Goal: Task Accomplishment & Management: Manage account settings

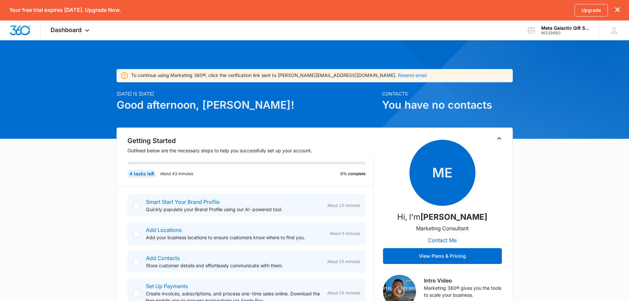
click at [398, 74] on button "Resend email" at bounding box center [412, 75] width 29 height 5
click at [335, 106] on h1 "Good afternoon, [PERSON_NAME]!" at bounding box center [248, 105] width 262 height 16
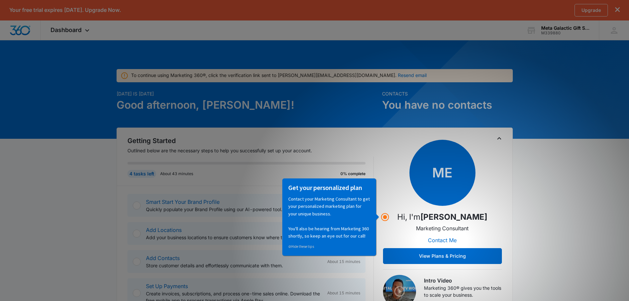
click at [370, 183] on h3 "Get your personalized plan" at bounding box center [329, 187] width 82 height 9
click at [386, 217] on circle "Hotspot (open by clicking or pressing space/enter)" at bounding box center [385, 217] width 6 height 6
click at [371, 226] on div "Get your personalized plan Contact your Marketing Consultant to get your person…" at bounding box center [329, 216] width 85 height 70
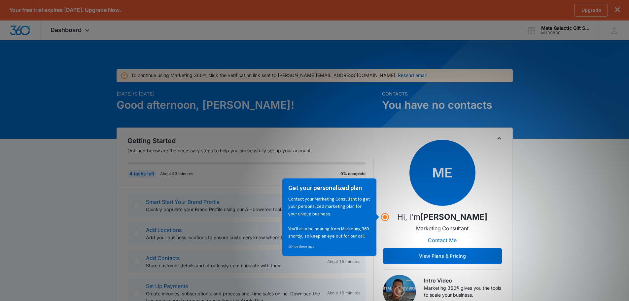
drag, startPoint x: 627, startPoint y: 180, endPoint x: 617, endPoint y: 180, distance: 9.9
click at [298, 243] on div "⊘ Hide these tips" at bounding box center [329, 245] width 82 height 7
click at [298, 245] on link "⊘ Hide these tips" at bounding box center [301, 246] width 26 height 5
